Goal: Information Seeking & Learning: Learn about a topic

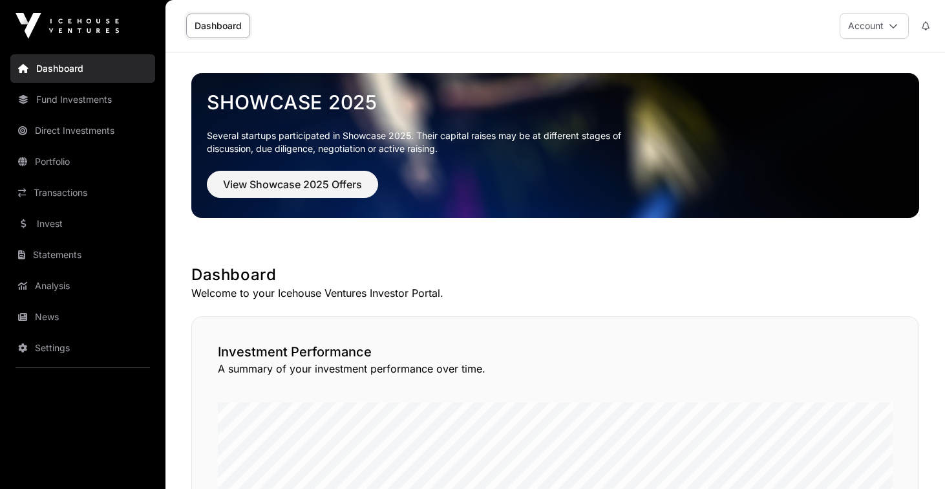
click at [48, 166] on link "Portfolio" at bounding box center [82, 161] width 145 height 28
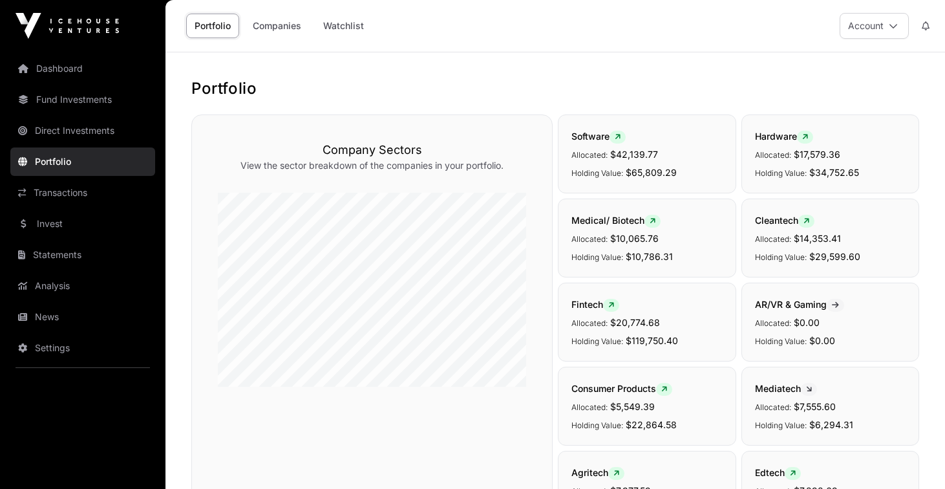
click at [284, 23] on link "Companies" at bounding box center [276, 26] width 65 height 25
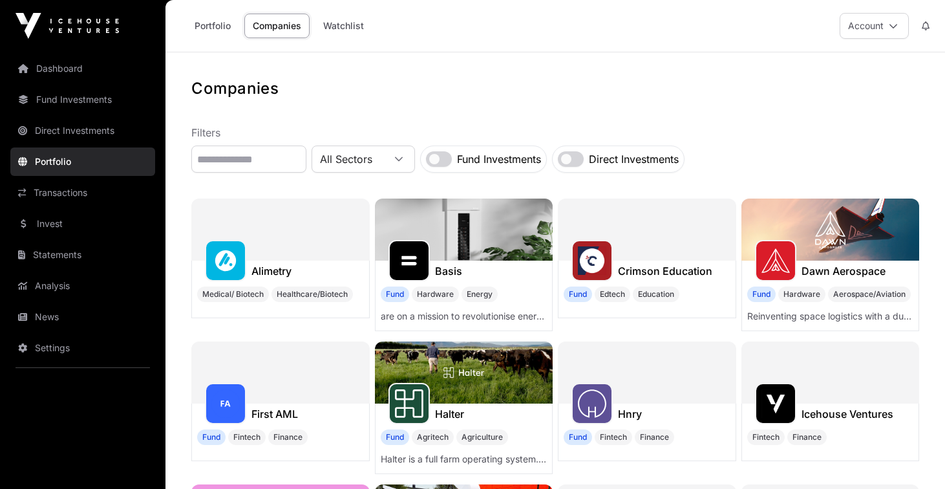
click at [404, 155] on icon at bounding box center [398, 159] width 9 height 9
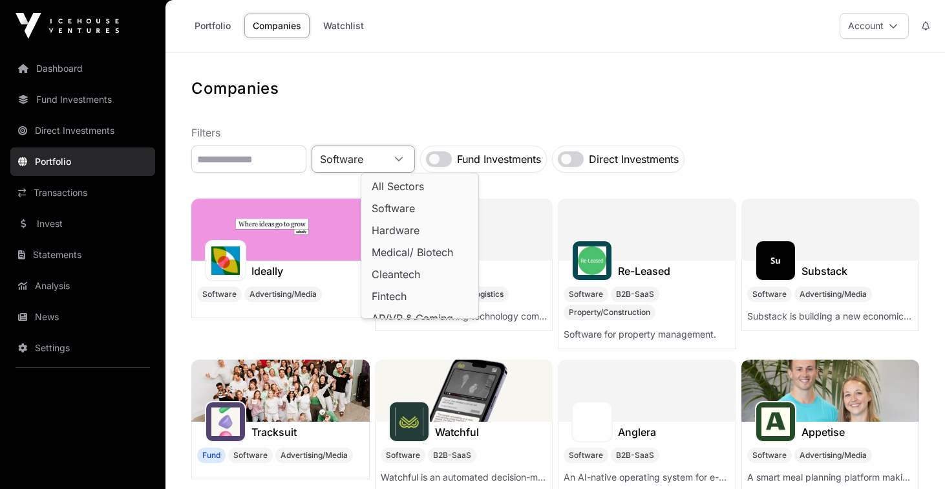
click at [410, 209] on span "Software" at bounding box center [393, 208] width 43 height 10
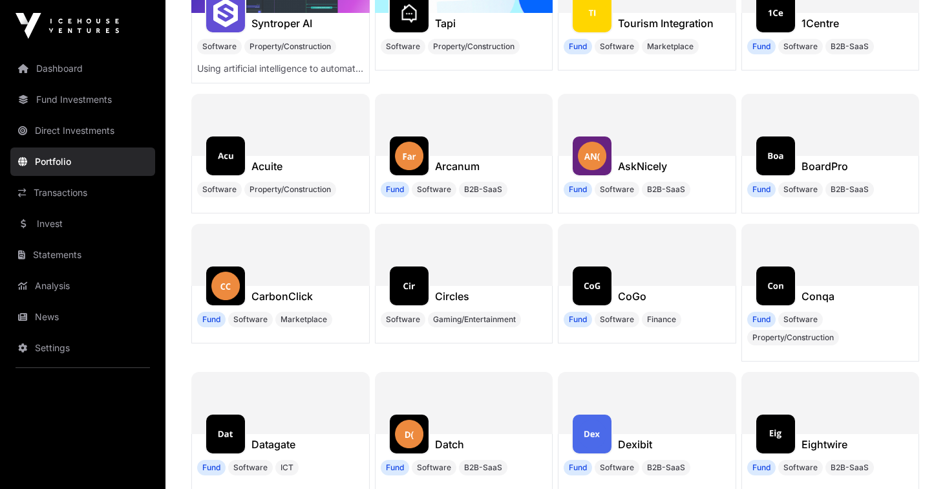
scroll to position [1492, 0]
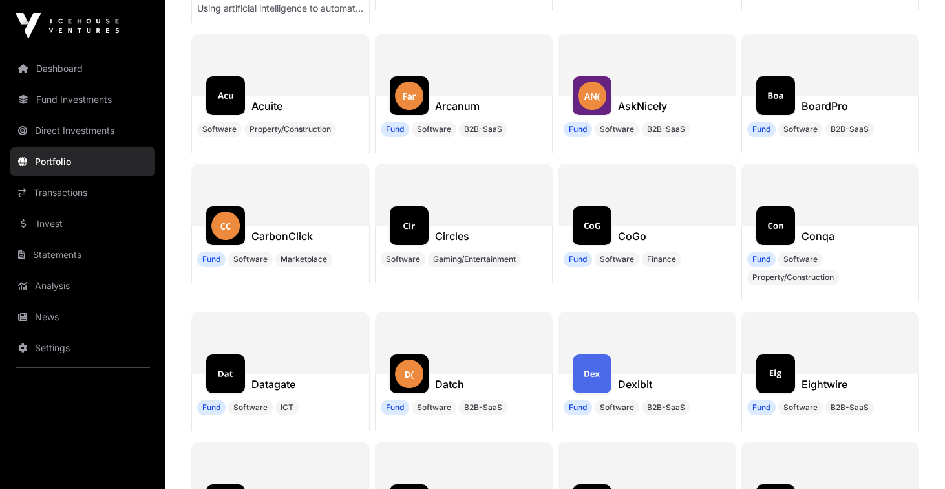
click at [601, 96] on img at bounding box center [592, 95] width 28 height 28
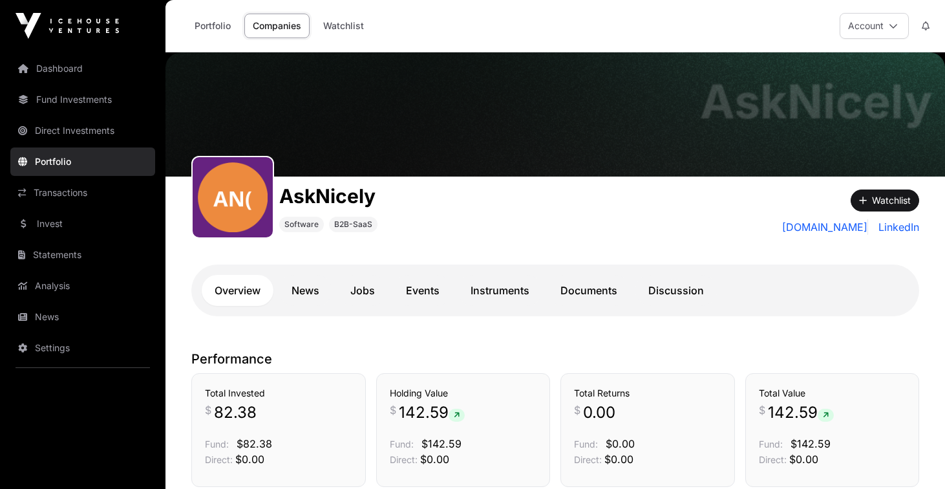
scroll to position [1, 0]
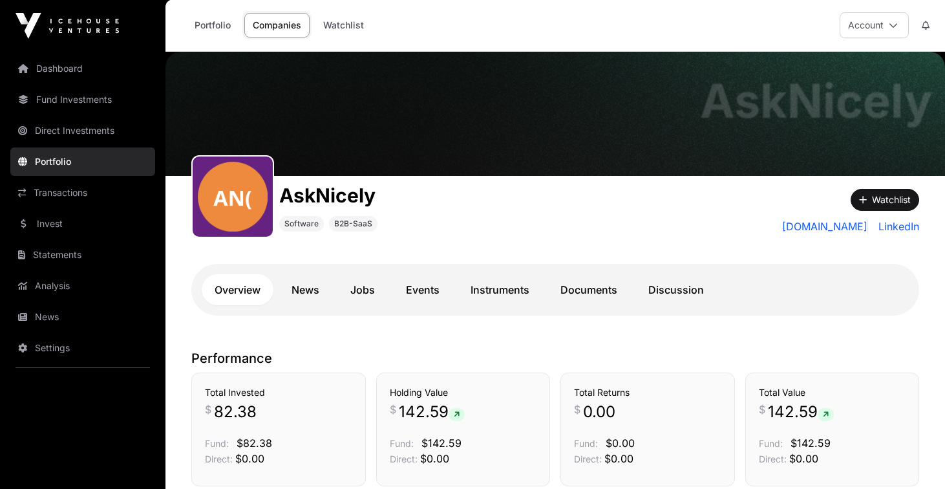
click at [586, 292] on link "Documents" at bounding box center [589, 289] width 83 height 31
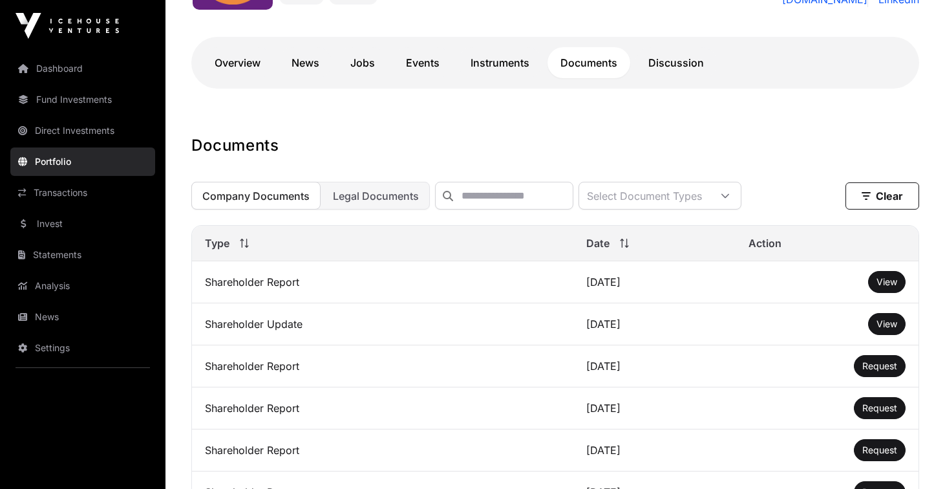
scroll to position [291, 0]
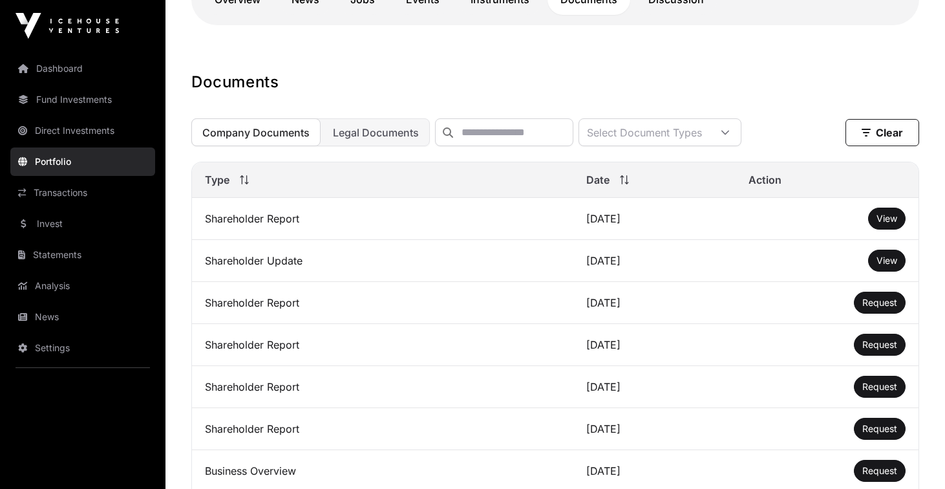
click at [888, 221] on span "View" at bounding box center [887, 218] width 21 height 11
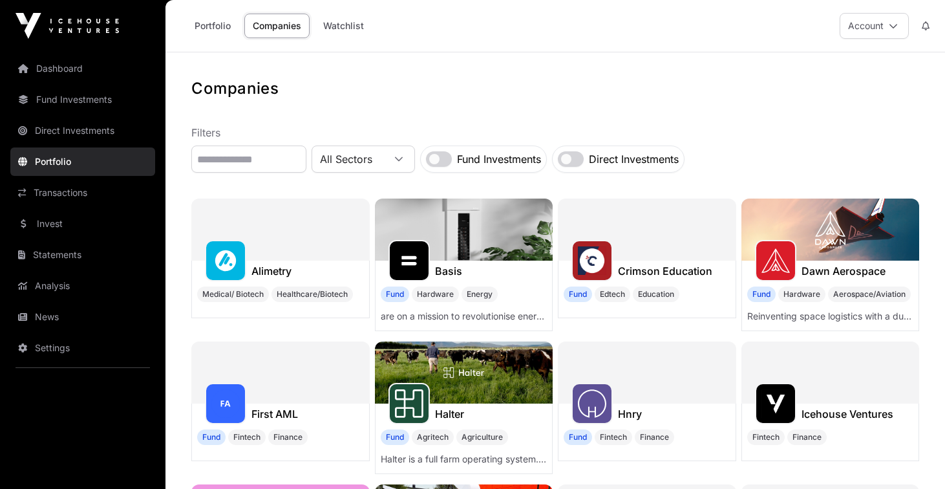
click at [466, 36] on div "Portfolio Companies Watchlist Account" at bounding box center [555, 26] width 764 height 52
click at [206, 27] on link "Portfolio" at bounding box center [212, 26] width 53 height 25
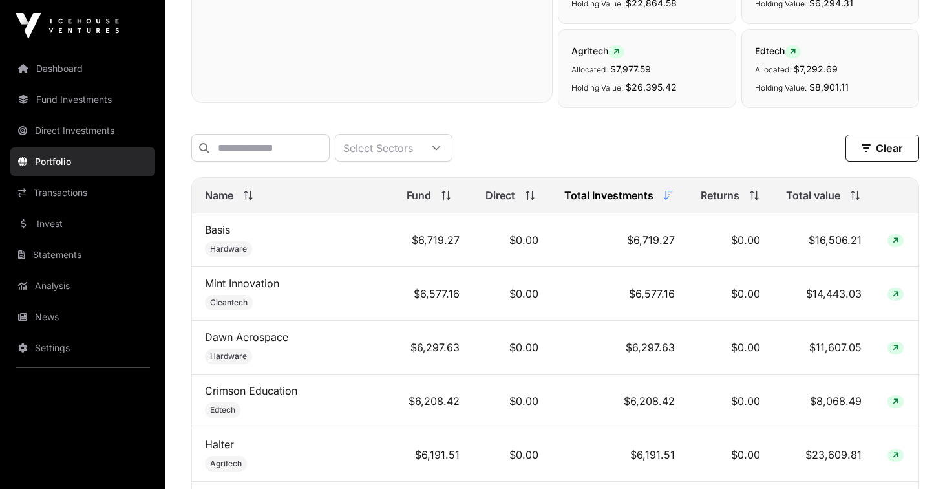
scroll to position [395, 0]
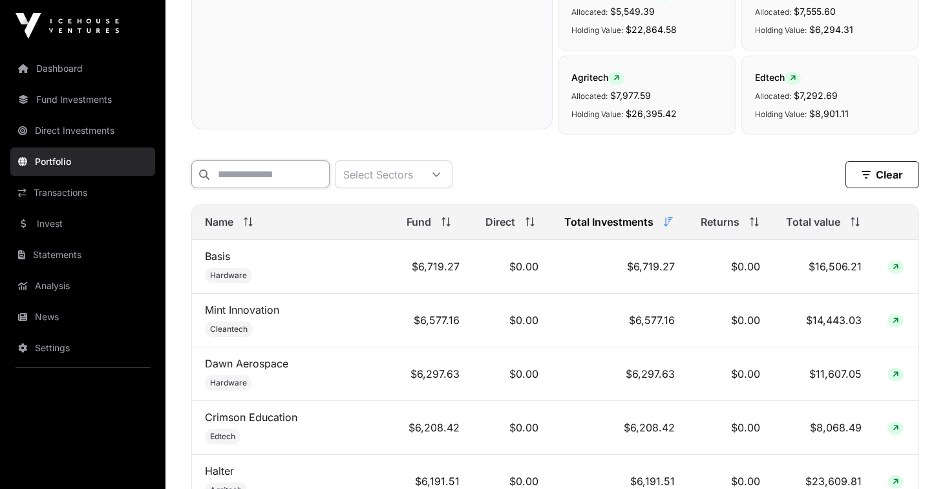
click at [246, 177] on input "text" at bounding box center [260, 174] width 138 height 28
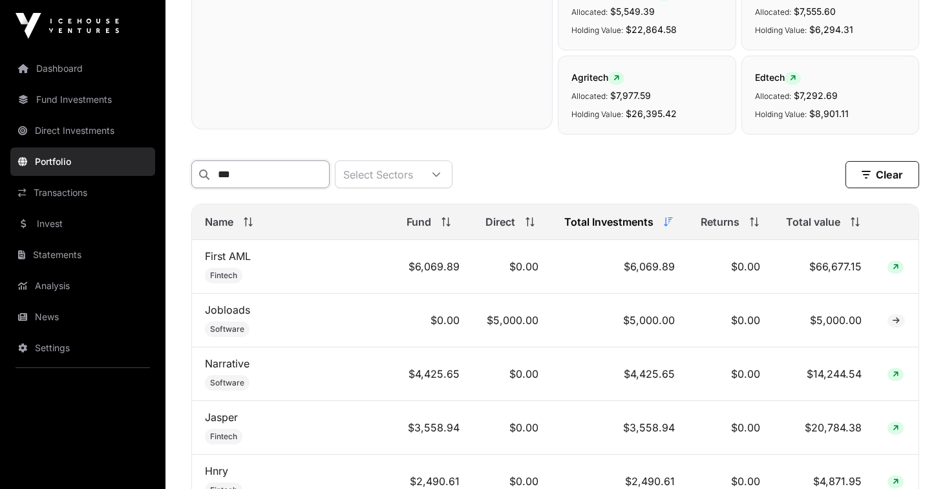
scroll to position [310, 0]
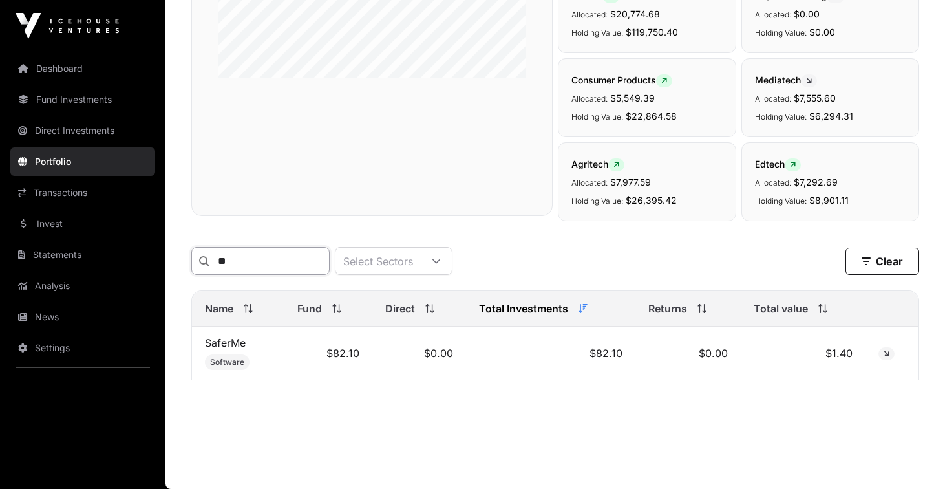
type input "*"
click at [218, 340] on table "Name Fund Direct Total Investments Returns Total value Tradify Software $1,611.…" at bounding box center [555, 335] width 728 height 90
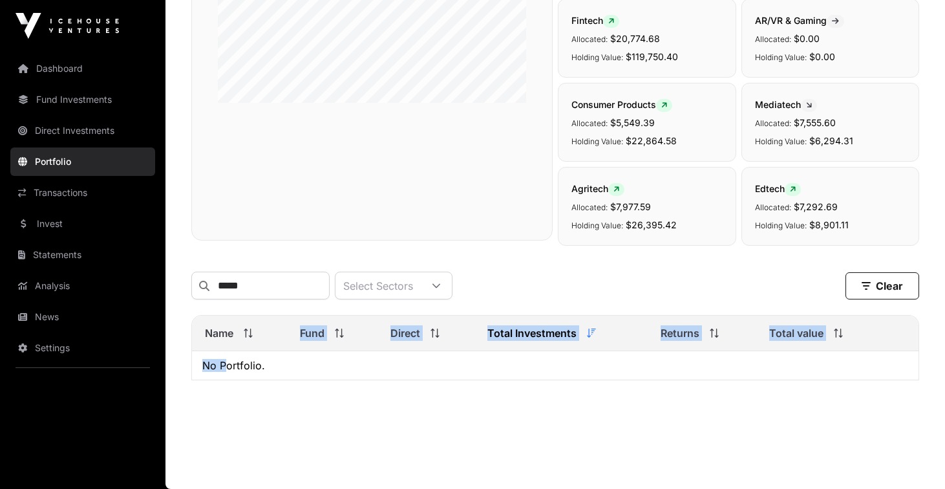
click at [233, 338] on span "Name" at bounding box center [219, 333] width 28 height 16
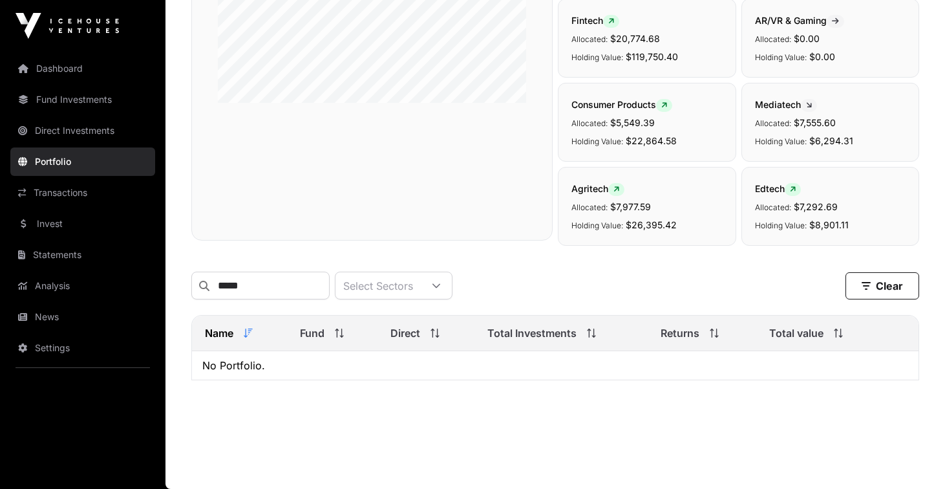
click at [365, 393] on div "Portfolio Company Sectors View the sector breakdown of the companies in your po…" at bounding box center [556, 94] width 780 height 601
click at [259, 280] on input "*****" at bounding box center [260, 286] width 138 height 28
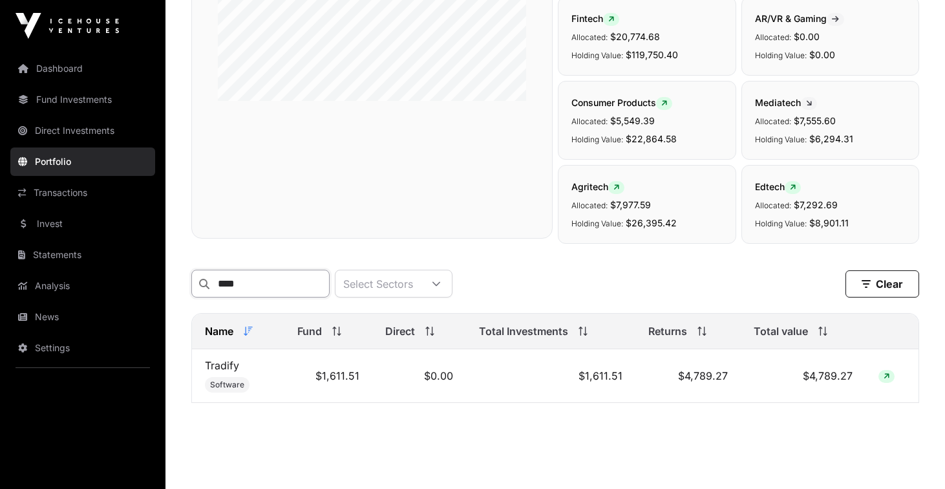
type input "****"
click at [217, 367] on link "Tradify" at bounding box center [222, 365] width 34 height 13
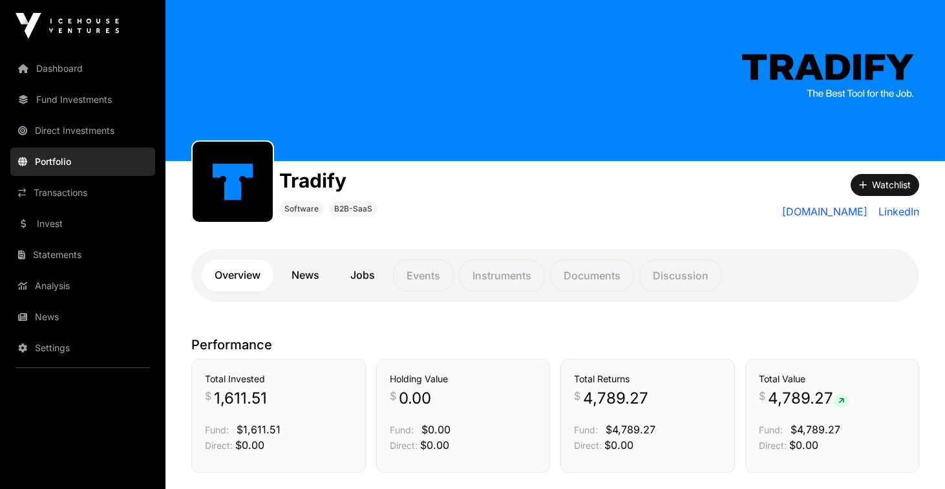
scroll to position [65, 0]
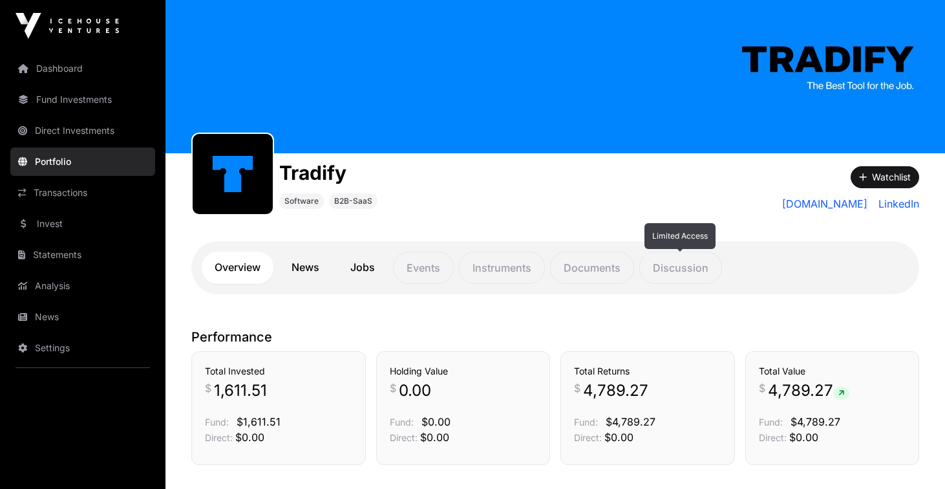
click at [675, 277] on p "Discussion" at bounding box center [681, 268] width 83 height 32
click at [590, 272] on p "Documents" at bounding box center [592, 268] width 84 height 32
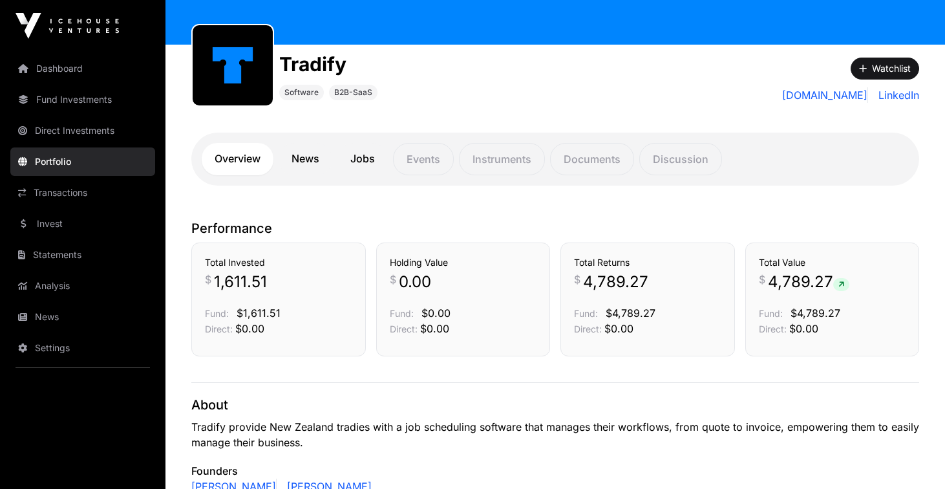
scroll to position [98, 0]
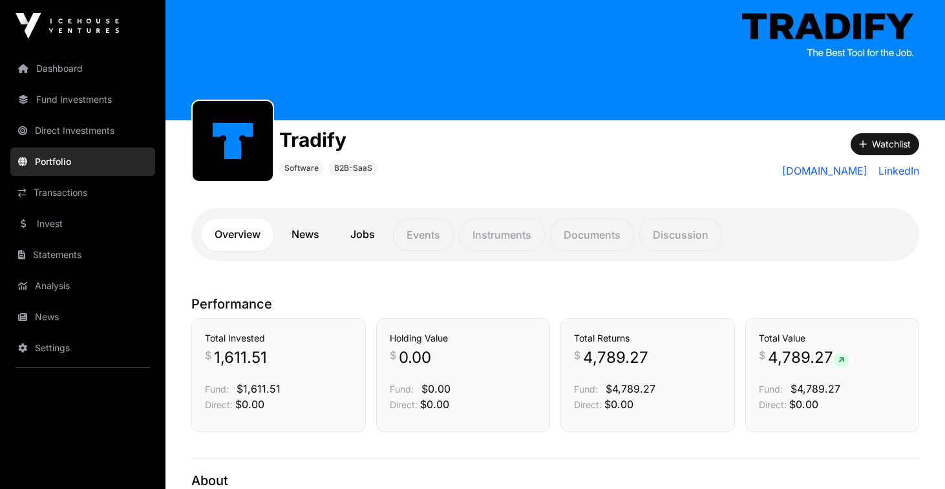
click at [313, 232] on link "News" at bounding box center [306, 235] width 54 height 32
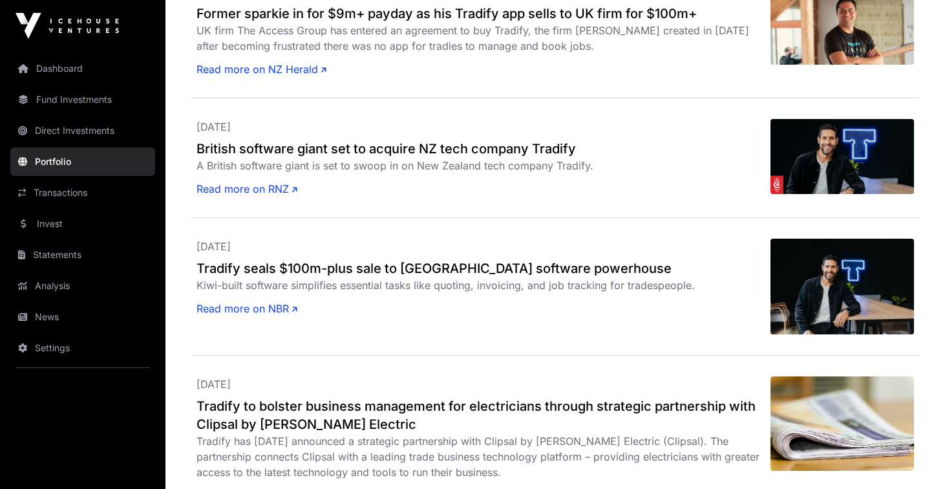
scroll to position [610, 0]
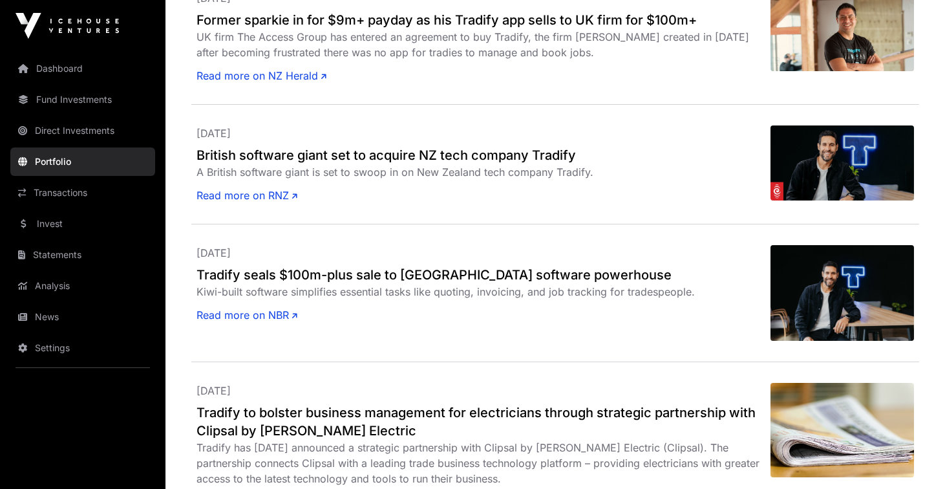
click at [246, 192] on link "Read more on RNZ" at bounding box center [247, 196] width 101 height 16
